Goal: Information Seeking & Learning: Learn about a topic

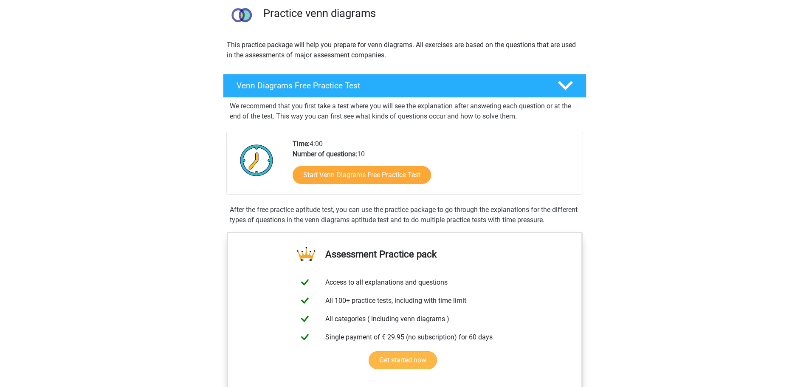
scroll to position [85, 0]
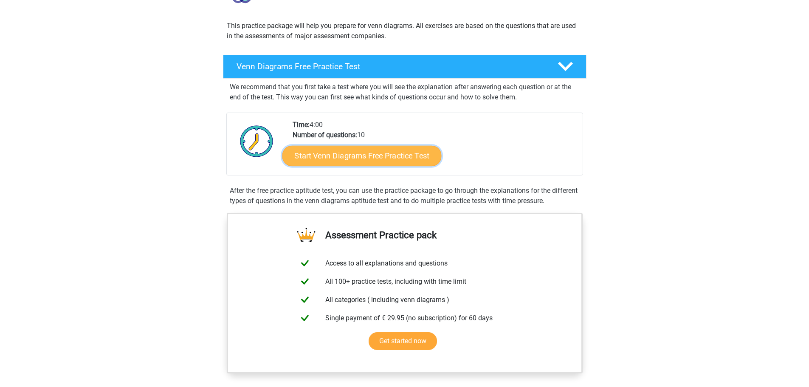
click at [421, 160] on link "Start Venn Diagrams Free Practice Test" at bounding box center [361, 156] width 159 height 20
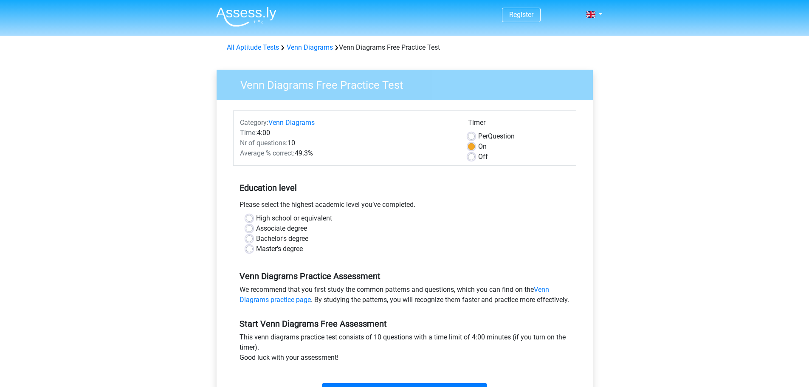
click at [256, 215] on label "High school or equivalent" at bounding box center [294, 218] width 76 height 10
click at [247, 215] on input "High school or equivalent" at bounding box center [249, 217] width 7 height 8
radio input "true"
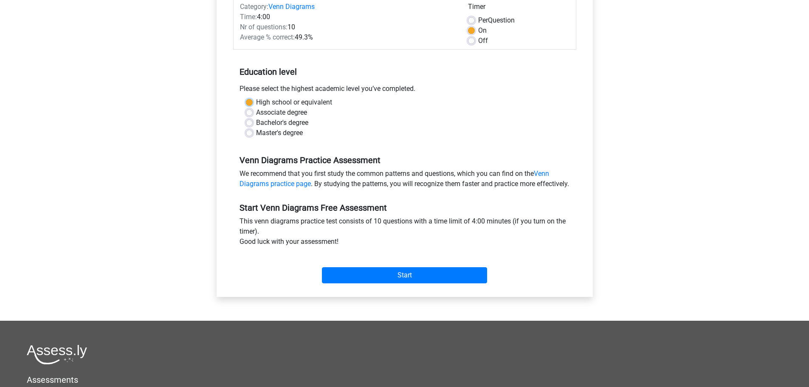
scroll to position [127, 0]
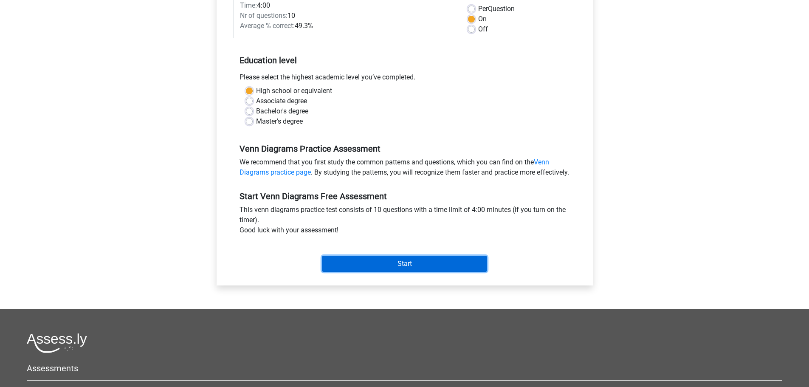
click at [404, 269] on input "Start" at bounding box center [404, 264] width 165 height 16
click at [414, 272] on input "Start" at bounding box center [404, 264] width 165 height 16
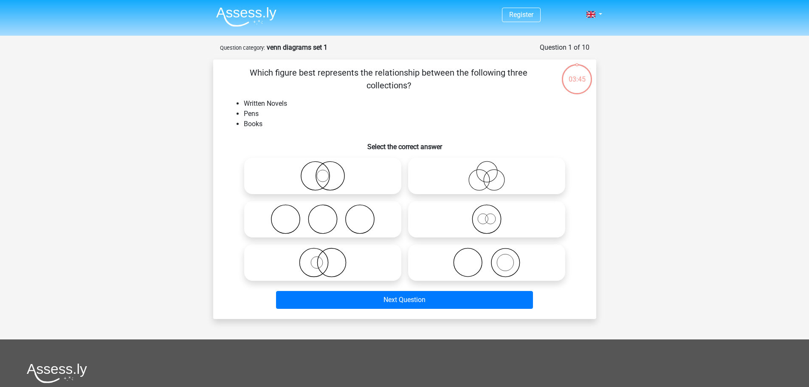
click at [337, 181] on icon at bounding box center [322, 176] width 150 height 30
click at [328, 171] on input "radio" at bounding box center [326, 169] width 6 height 6
radio input "true"
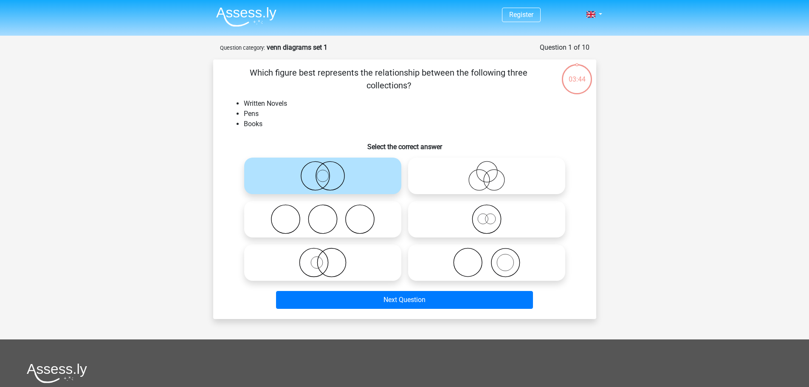
click at [460, 177] on icon at bounding box center [486, 176] width 150 height 30
click at [486, 171] on input "radio" at bounding box center [489, 169] width 6 height 6
radio input "true"
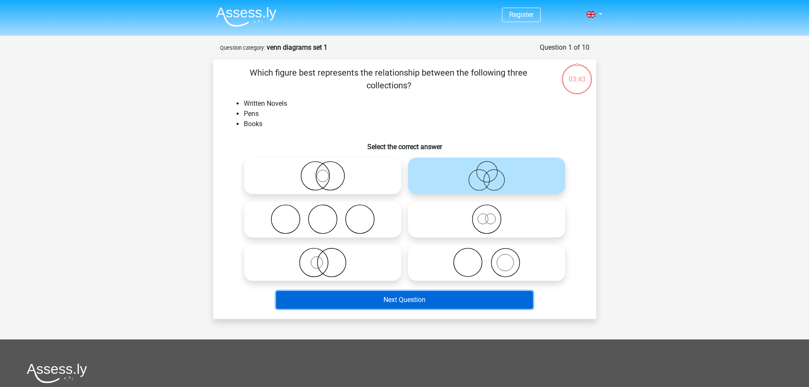
click at [451, 303] on button "Next Question" at bounding box center [404, 300] width 257 height 18
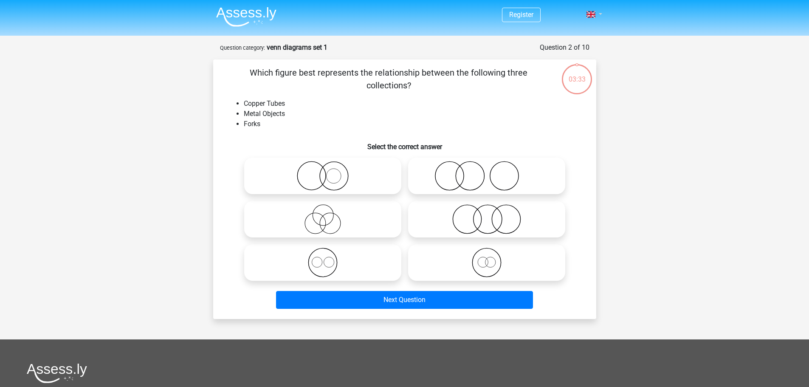
click at [591, 11] on span at bounding box center [590, 14] width 9 height 7
click at [593, 11] on span at bounding box center [590, 14] width 9 height 7
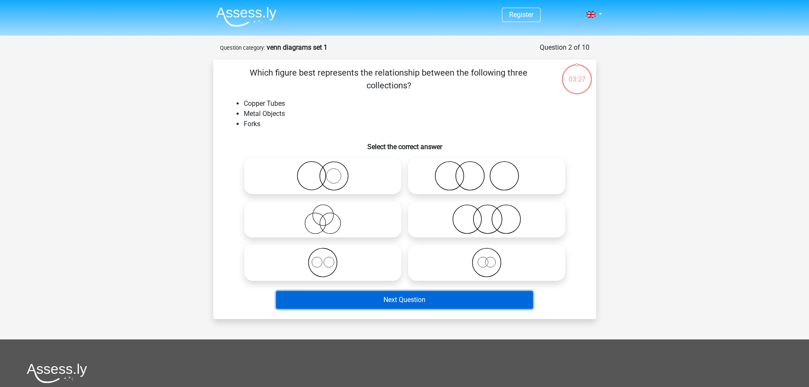
click at [425, 299] on button "Next Question" at bounding box center [404, 300] width 257 height 18
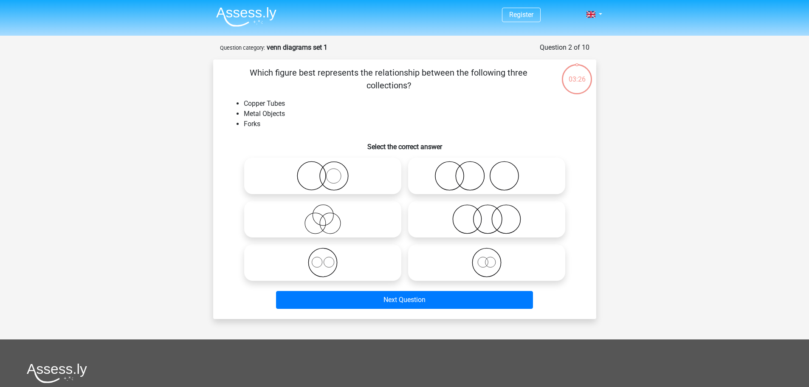
click at [377, 166] on icon at bounding box center [322, 176] width 150 height 30
click at [328, 166] on input "radio" at bounding box center [326, 169] width 6 height 6
radio input "true"
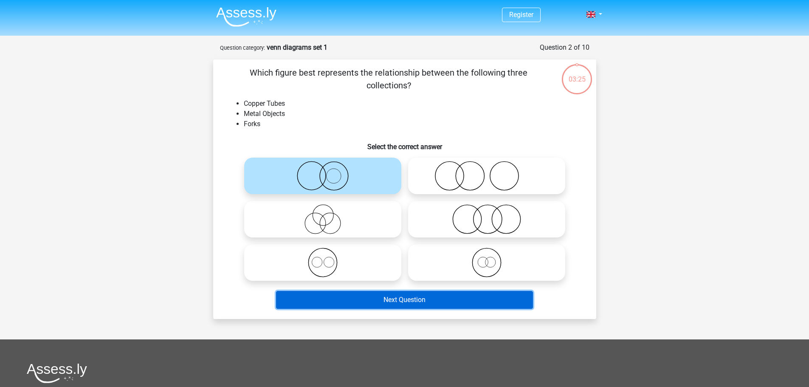
click at [394, 292] on button "Next Question" at bounding box center [404, 300] width 257 height 18
drag, startPoint x: 394, startPoint y: 292, endPoint x: 437, endPoint y: 215, distance: 88.7
click at [395, 291] on button "Next Question" at bounding box center [404, 300] width 257 height 18
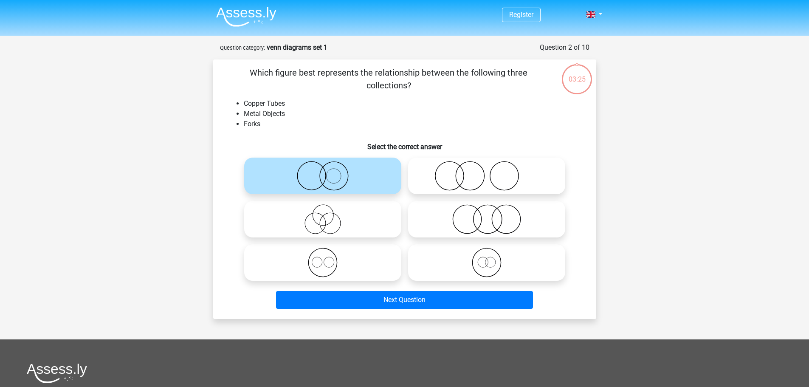
click at [456, 186] on icon at bounding box center [486, 176] width 150 height 30
click at [486, 171] on input "radio" at bounding box center [489, 169] width 6 height 6
radio input "true"
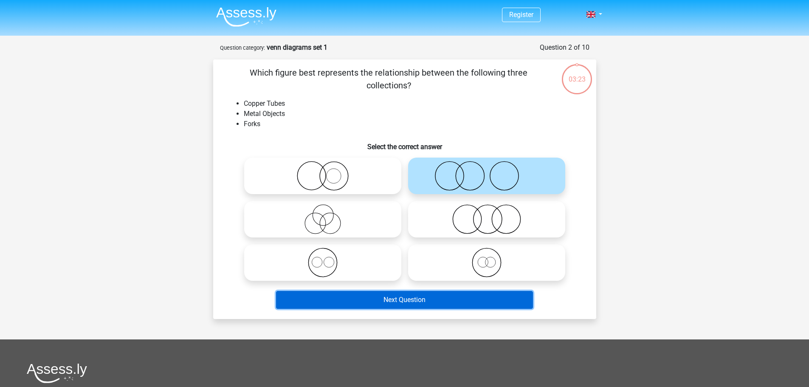
click at [398, 295] on button "Next Question" at bounding box center [404, 300] width 257 height 18
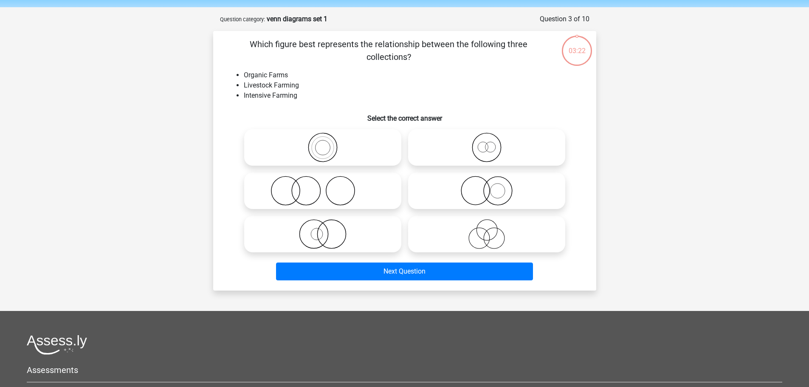
scroll to position [42, 0]
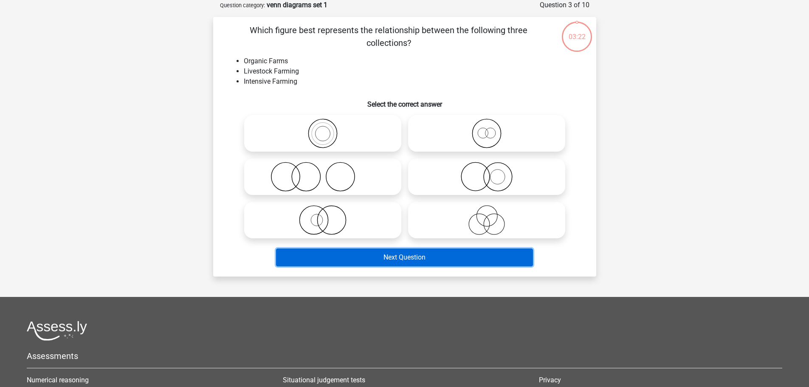
click at [399, 263] on button "Next Question" at bounding box center [404, 257] width 257 height 18
click at [401, 251] on button "Next Question" at bounding box center [404, 257] width 257 height 18
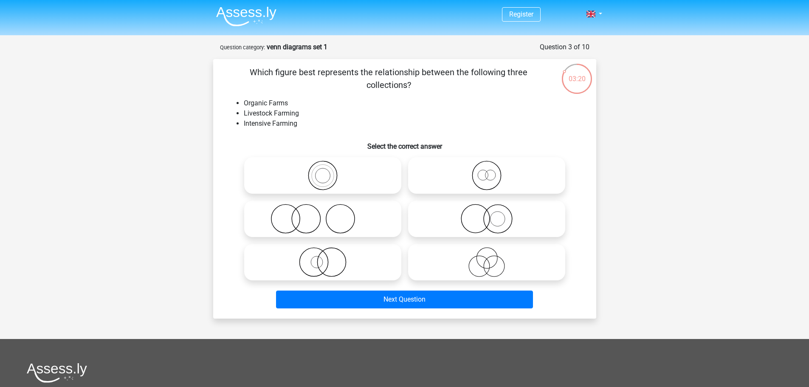
scroll to position [0, 0]
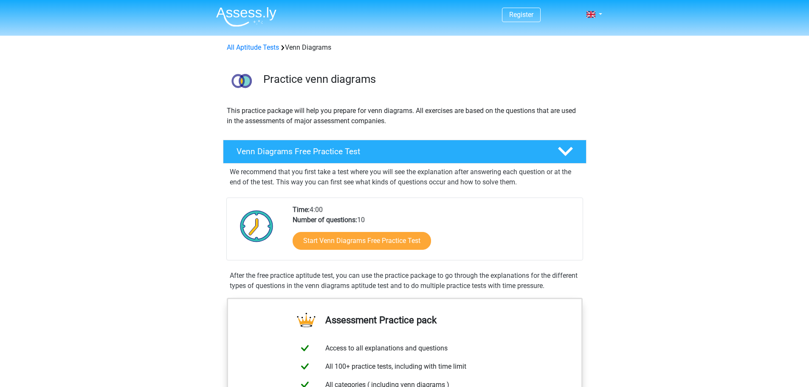
scroll to position [85, 0]
